Goal: Check status

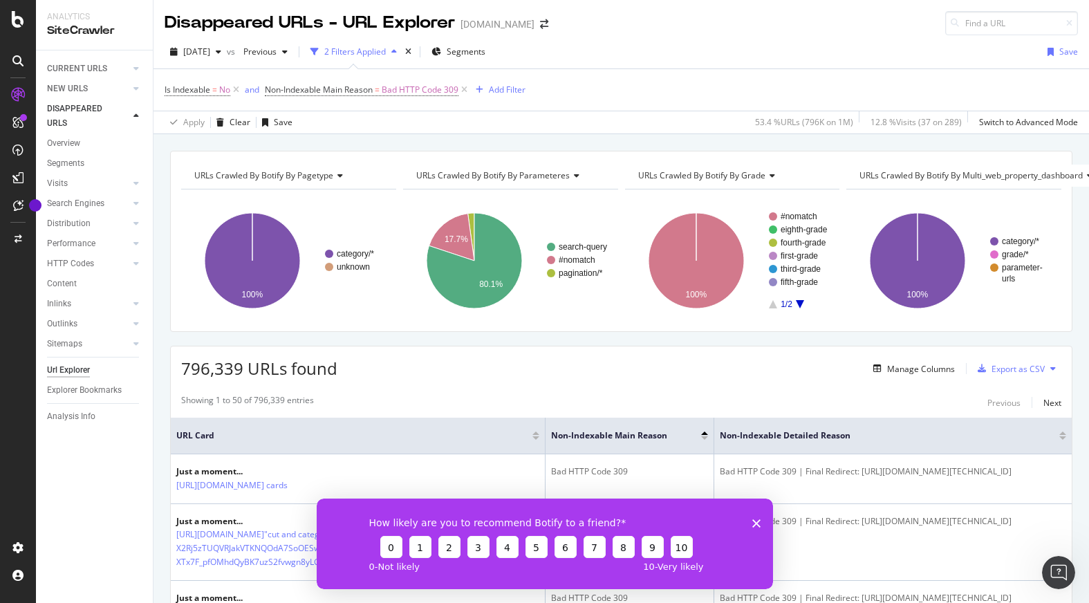
click at [760, 520] on div "How likely are you to recommend Botify to a friend? 0 1 2 3 4 5 6 7 8 9 10 0 - …" at bounding box center [544, 543] width 456 height 91
click at [757, 522] on polygon "Close survey" at bounding box center [756, 523] width 8 height 8
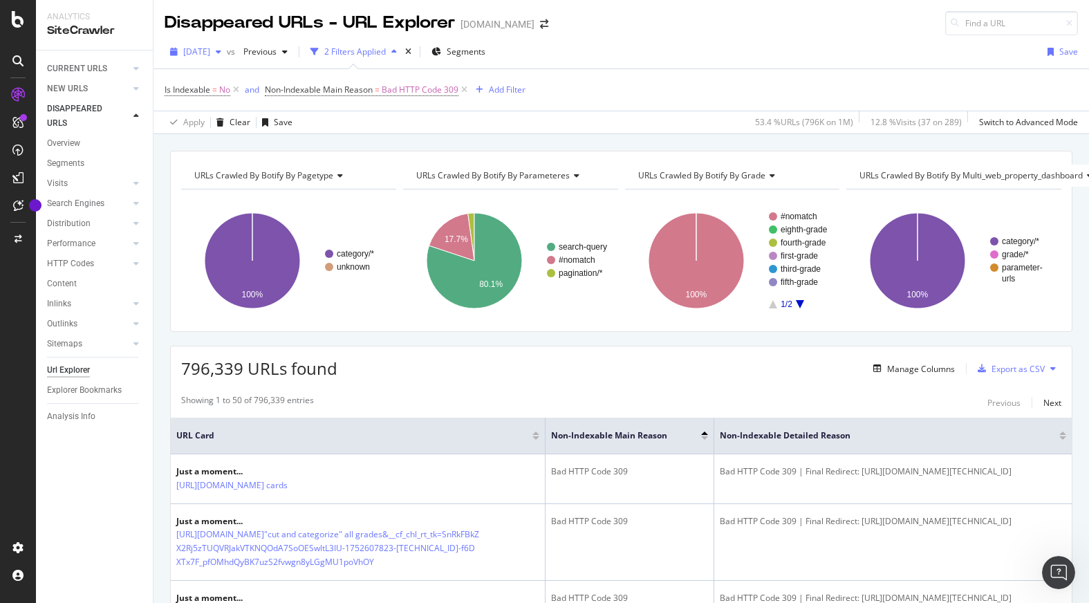
click at [210, 47] on span "[DATE]" at bounding box center [196, 52] width 27 height 12
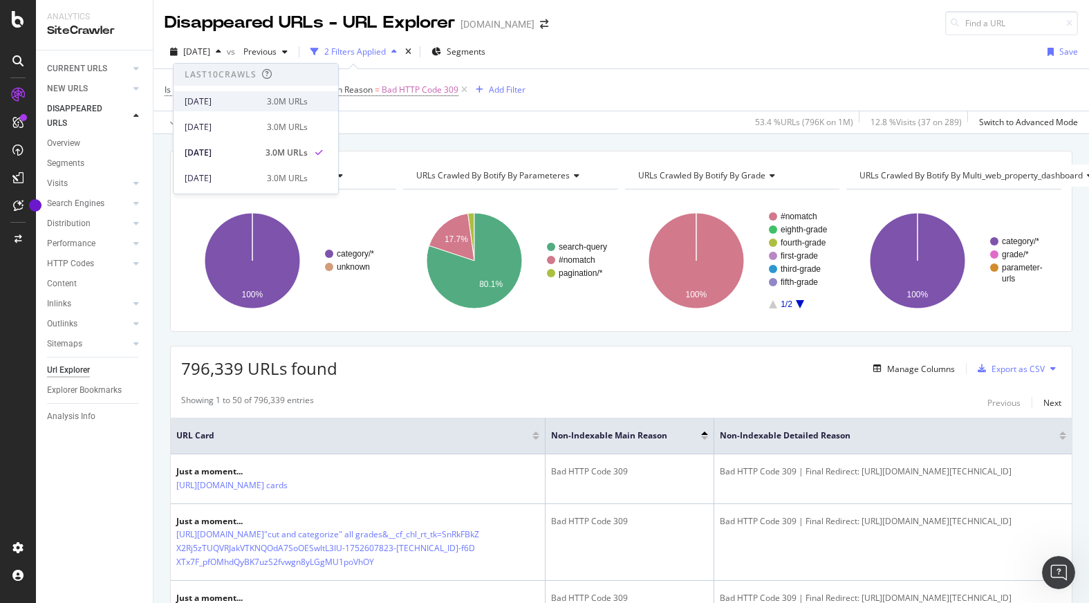
click at [257, 104] on div "[DATE] 3.0M URLs" at bounding box center [246, 101] width 123 height 12
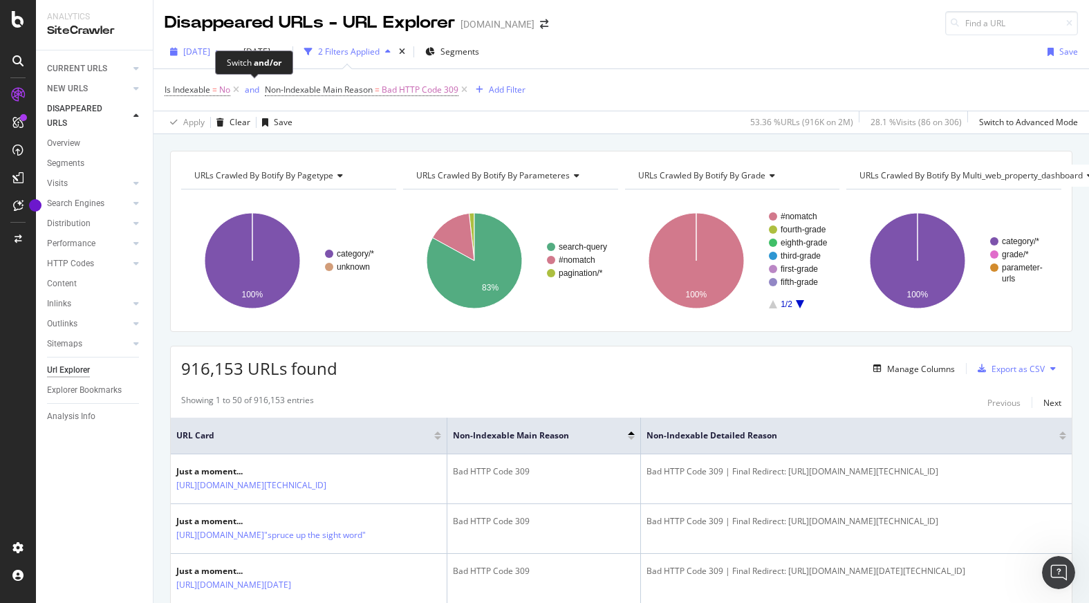
click at [210, 49] on span "[DATE]" at bounding box center [196, 52] width 27 height 12
